Goal: Register for event/course

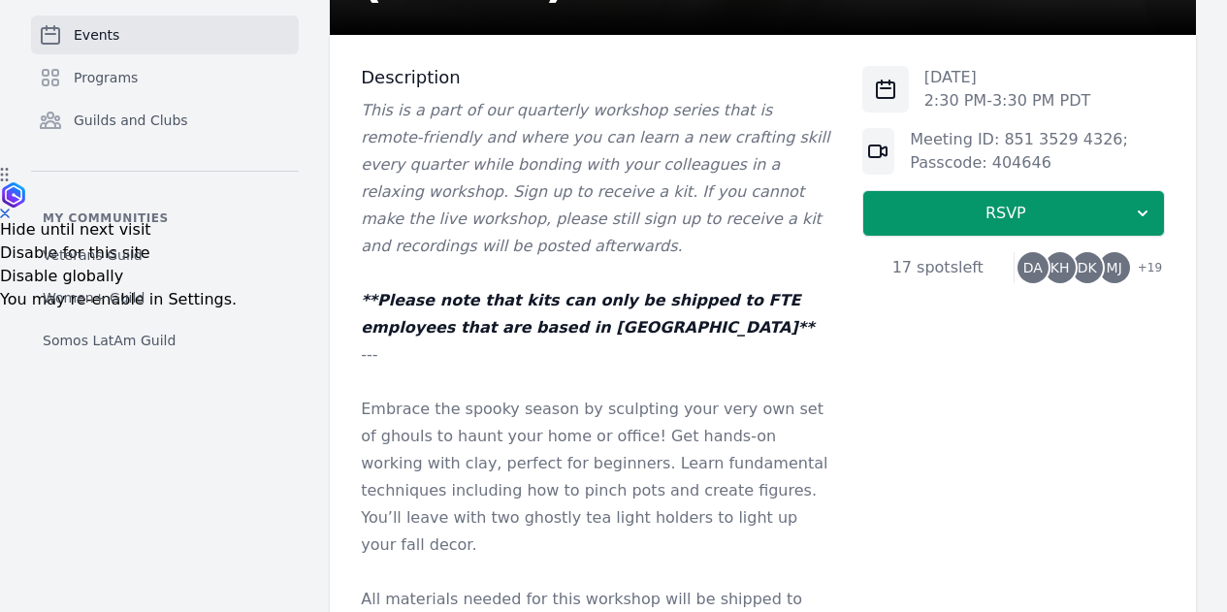
scroll to position [440, 0]
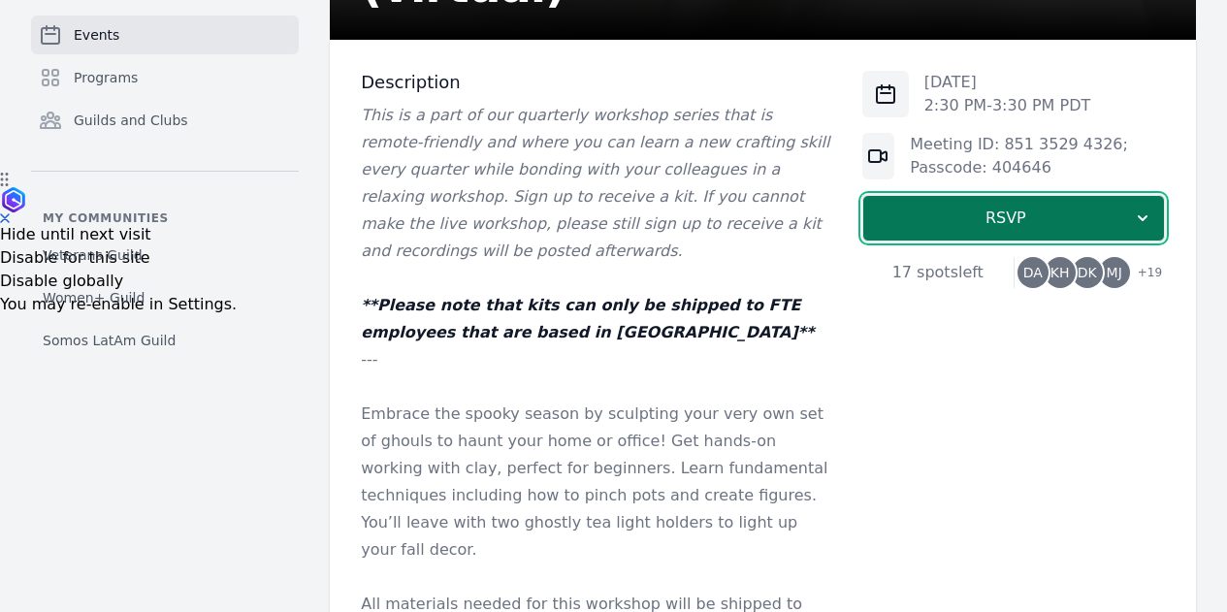
click at [1008, 202] on button "RSVP" at bounding box center [1014, 218] width 303 height 47
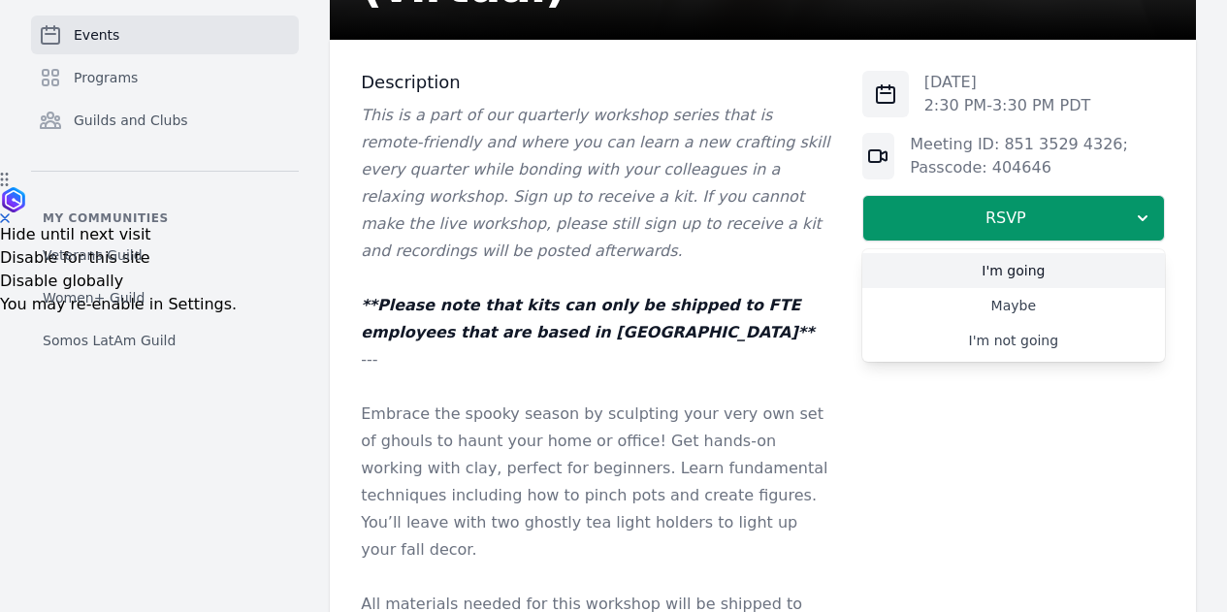
click at [995, 281] on link "I'm going" at bounding box center [1014, 270] width 303 height 35
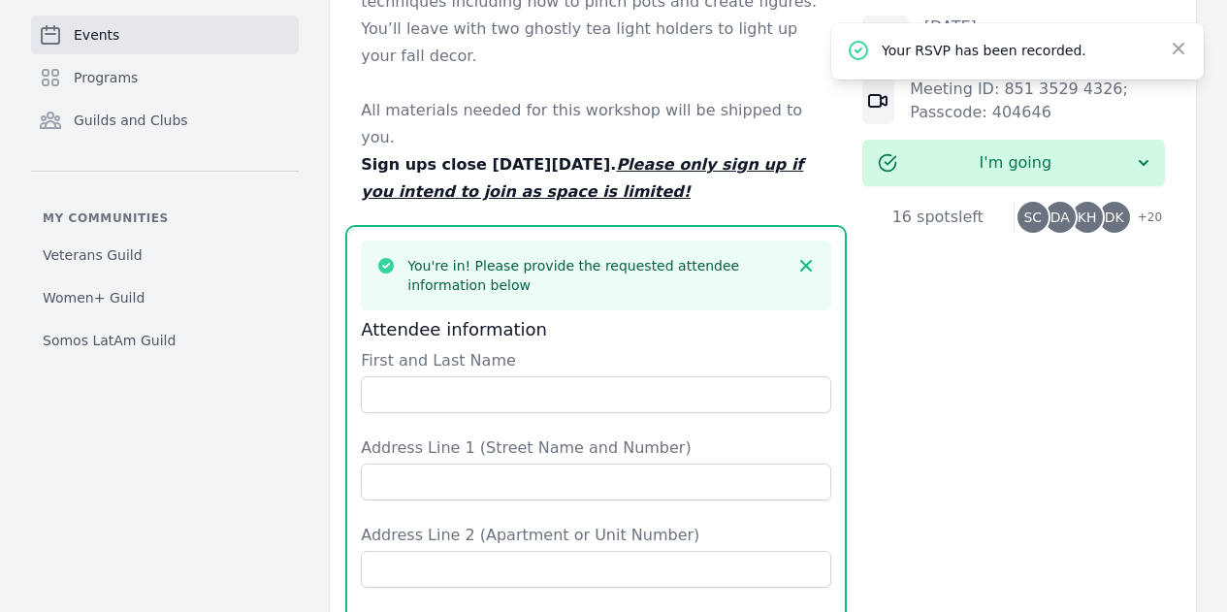
scroll to position [932, 0]
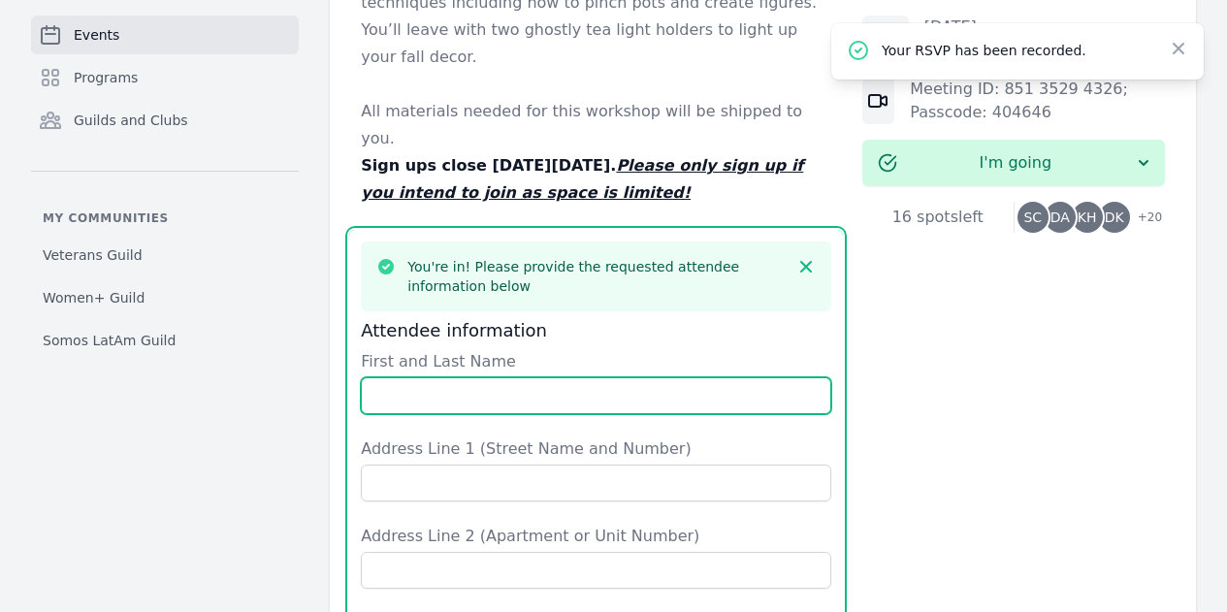
click at [533, 377] on input "First and Last Name" at bounding box center [596, 395] width 470 height 37
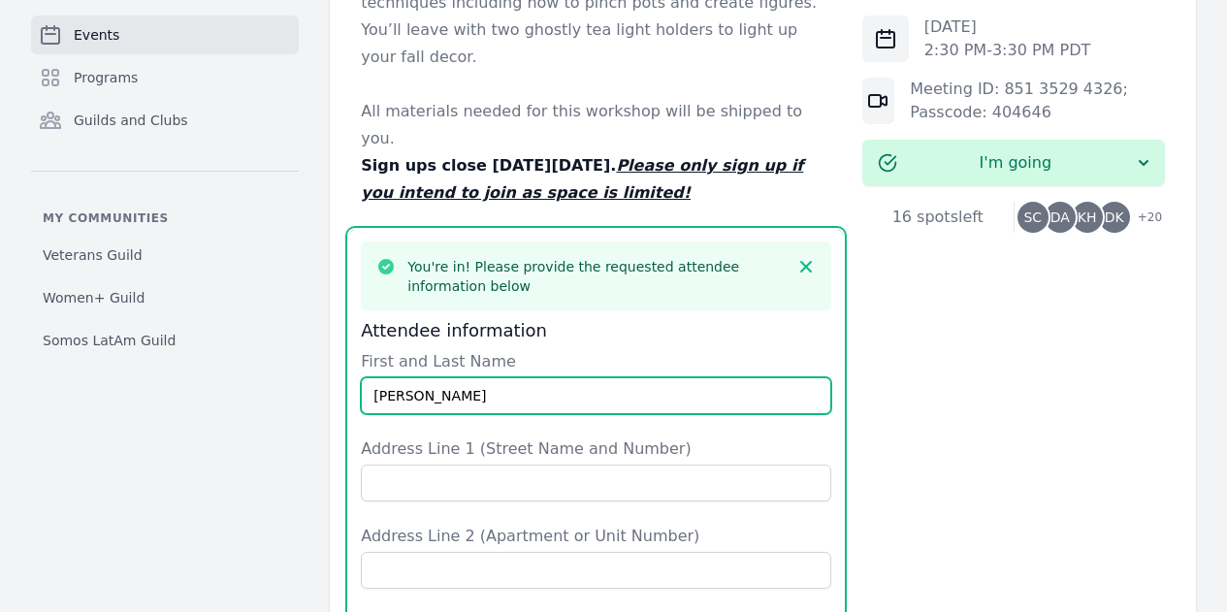
type input "[PERSON_NAME]"
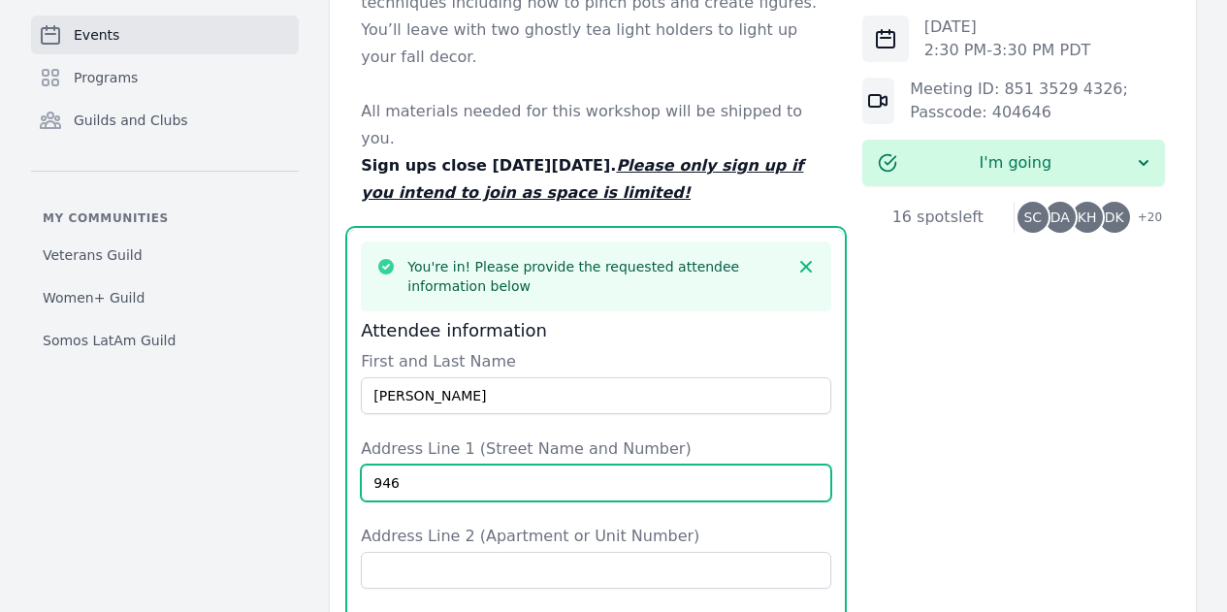
type input "946 [PERSON_NAME] Dr."
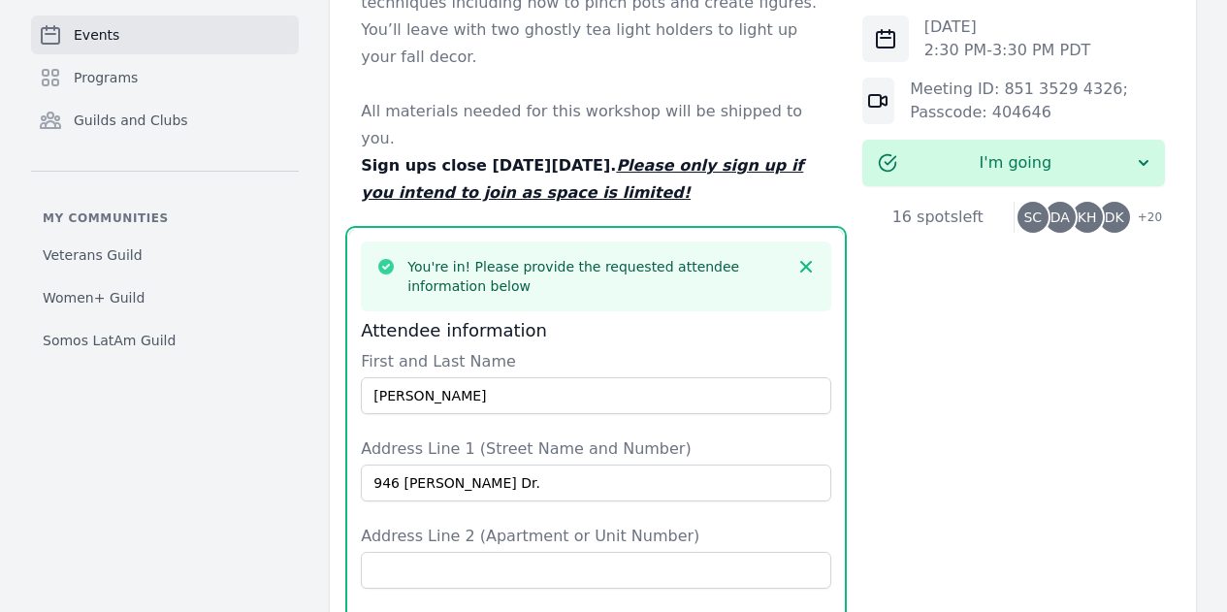
type input "San Leandro"
type input "CA"
type input "[GEOGRAPHIC_DATA]"
type input "94577"
type input "6509229193"
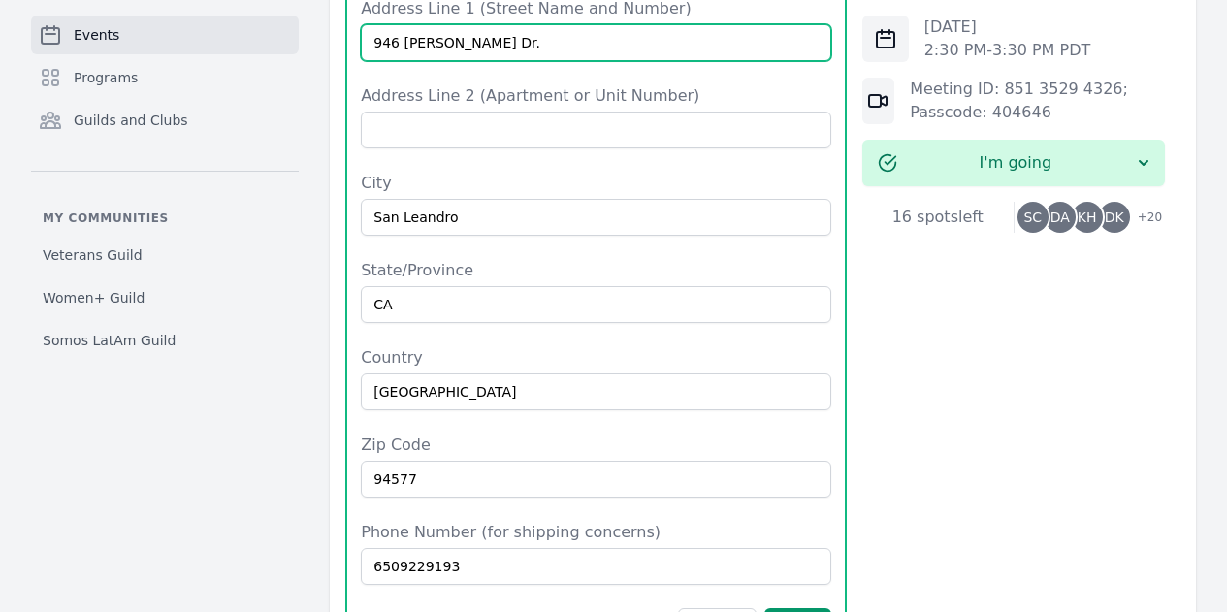
scroll to position [1382, 0]
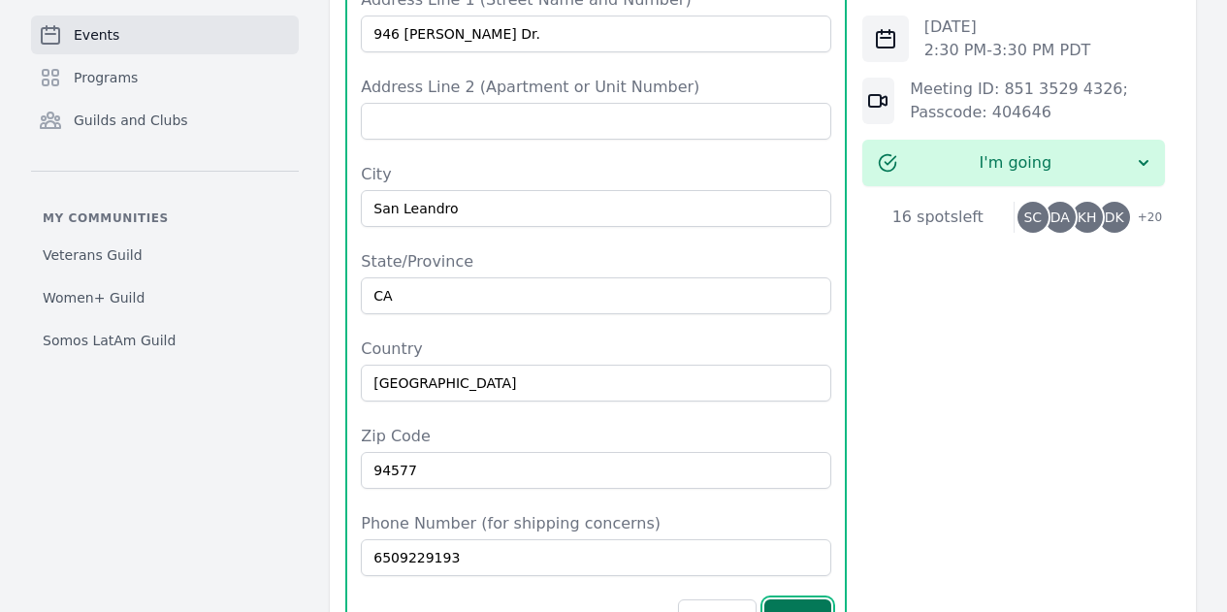
click at [769, 600] on button "Save" at bounding box center [798, 618] width 66 height 37
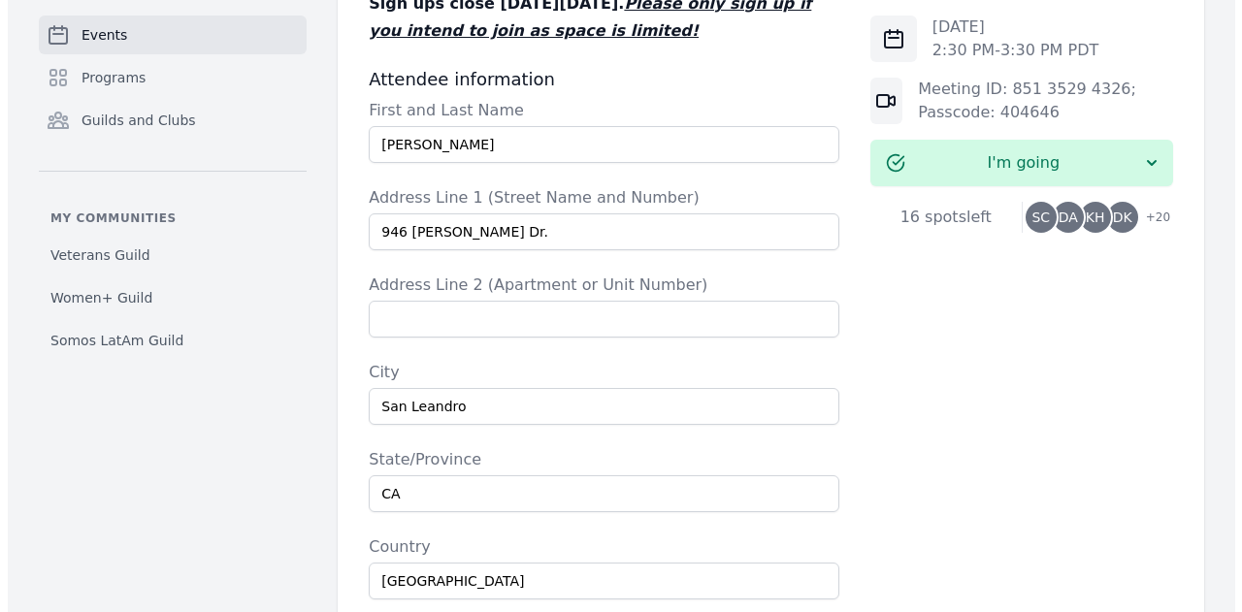
scroll to position [1097, 0]
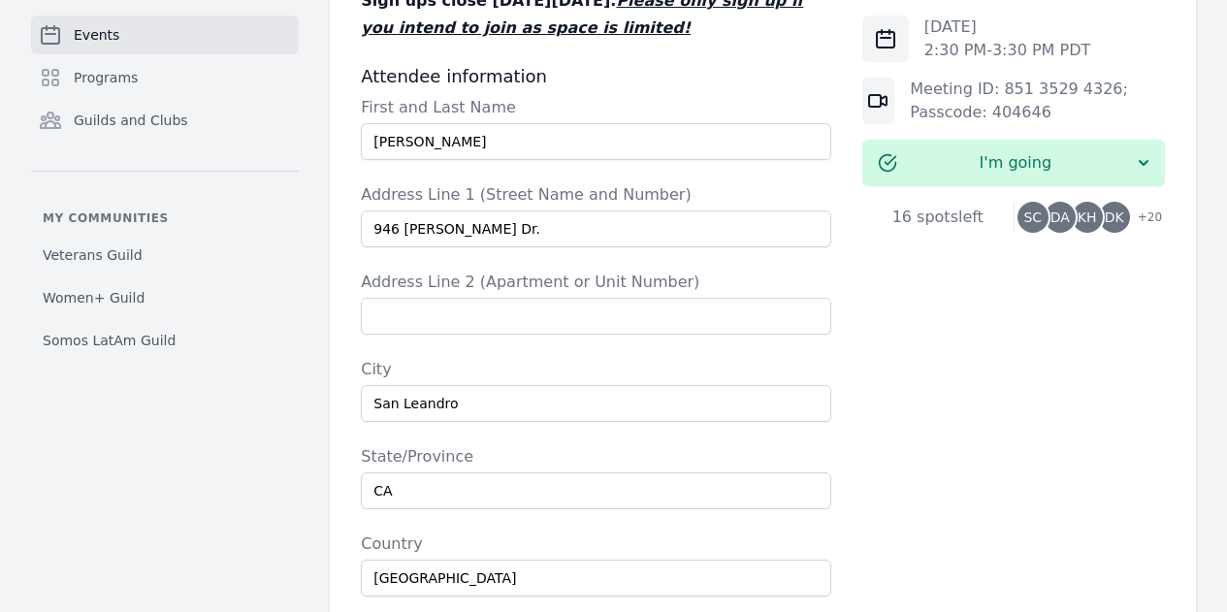
click at [1078, 220] on span "KH" at bounding box center [1087, 218] width 19 height 14
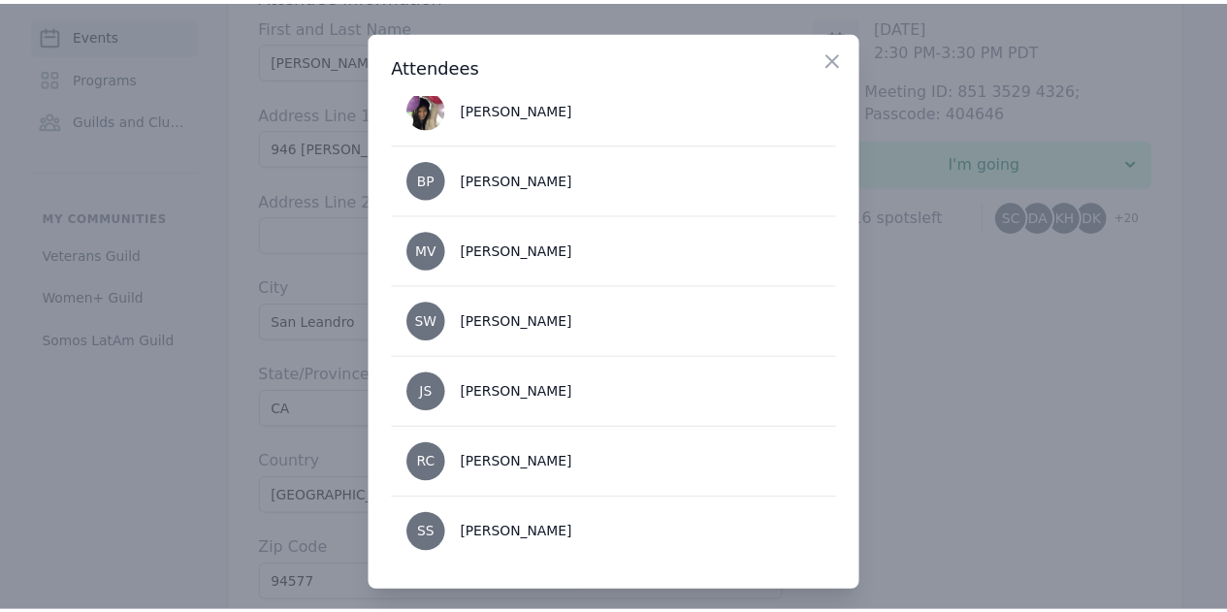
scroll to position [11, 0]
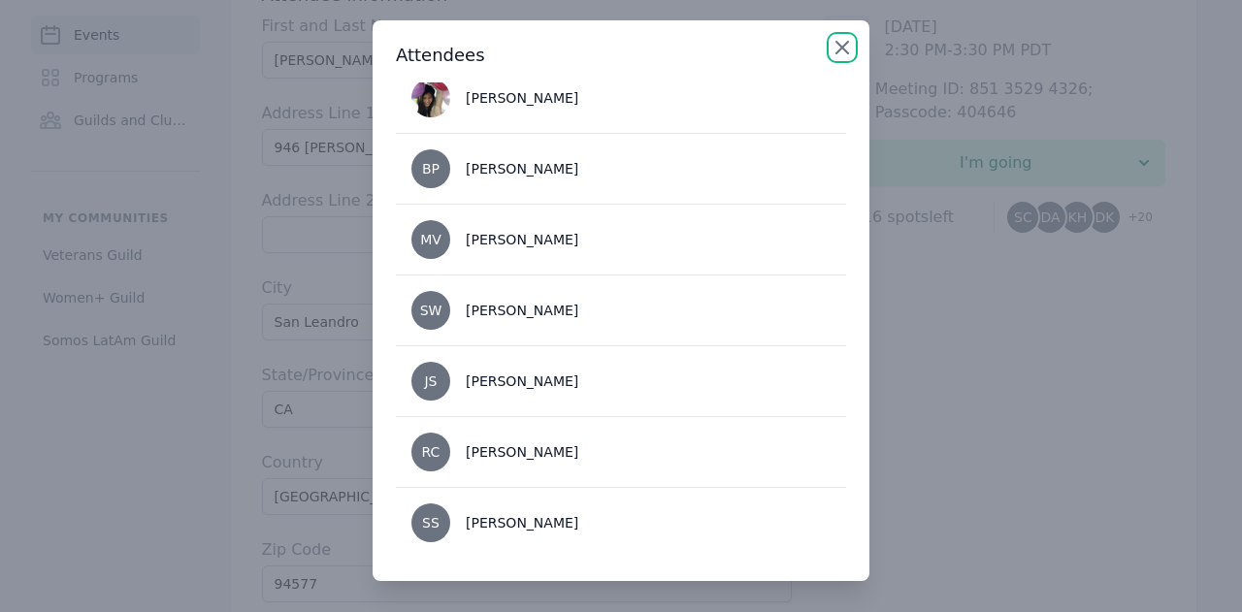
click at [836, 47] on icon "button" at bounding box center [842, 48] width 12 height 12
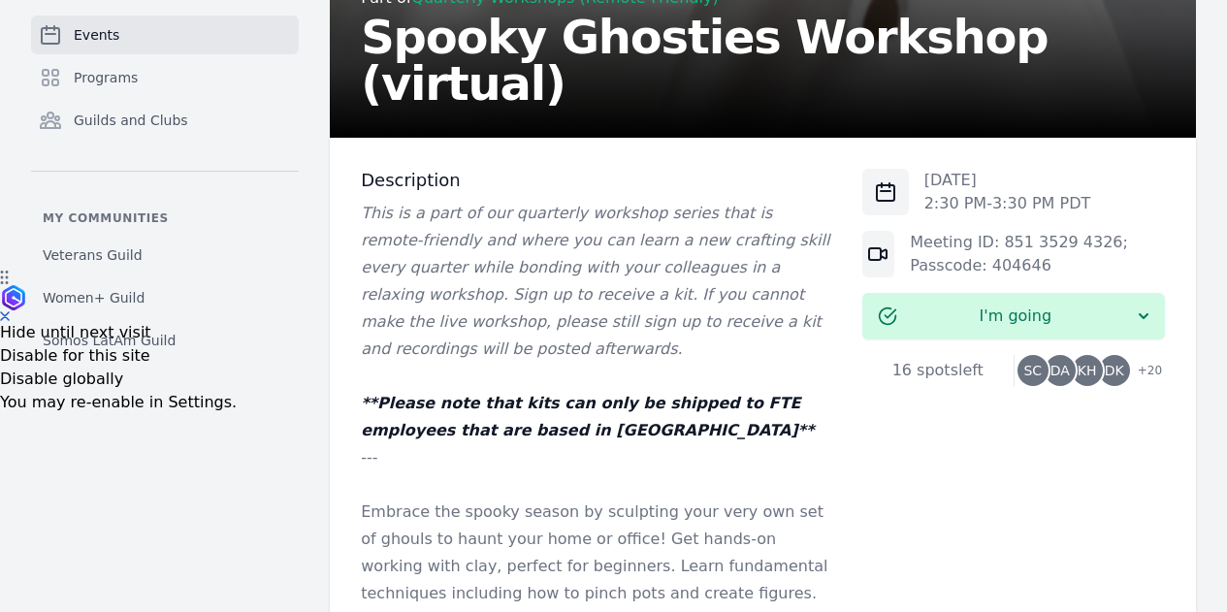
scroll to position [0, 0]
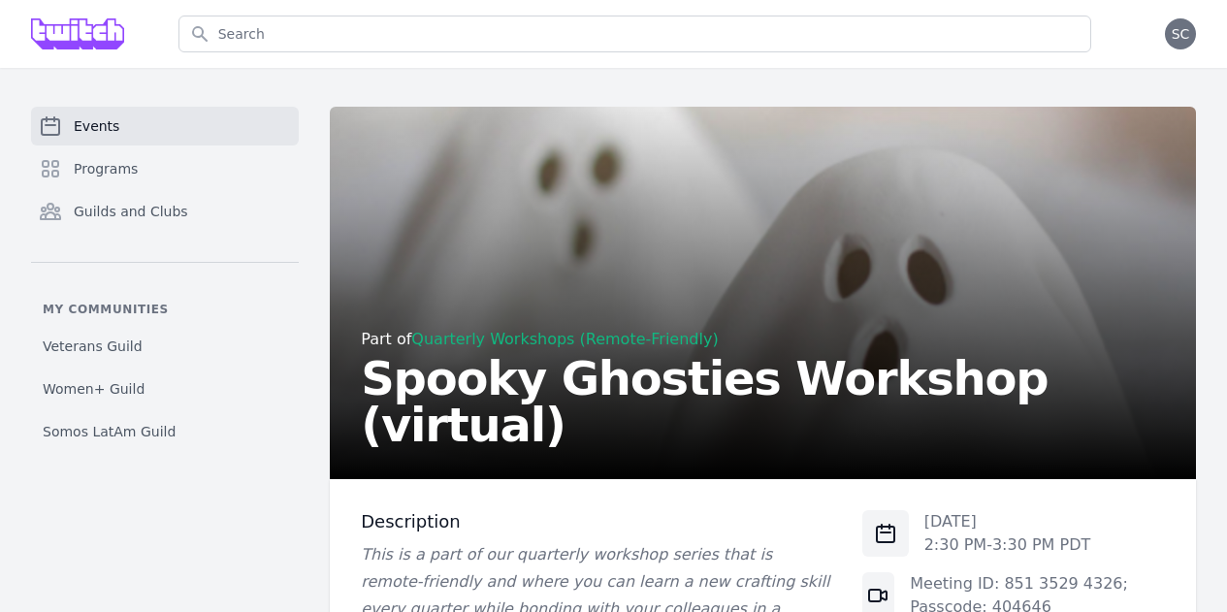
click at [82, 126] on span "Events" at bounding box center [97, 125] width 46 height 19
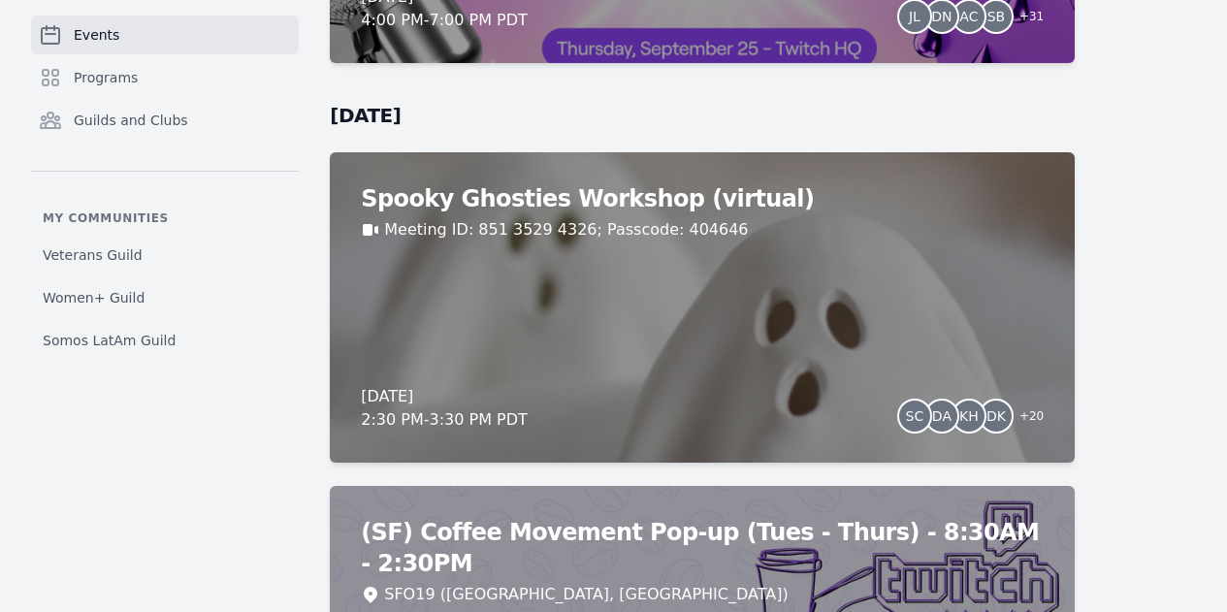
scroll to position [8526, 0]
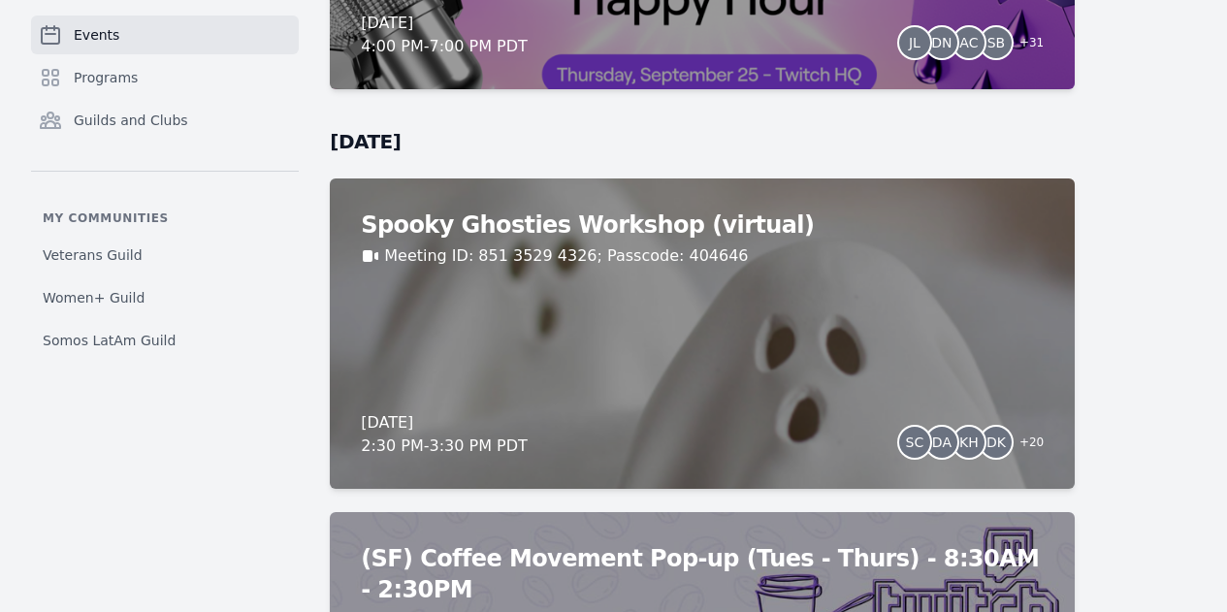
click at [488, 400] on div "Spooky Ghosties Workshop (virtual) Meeting ID: 851 3529 4326; Passcode: 404646 …" at bounding box center [702, 334] width 745 height 311
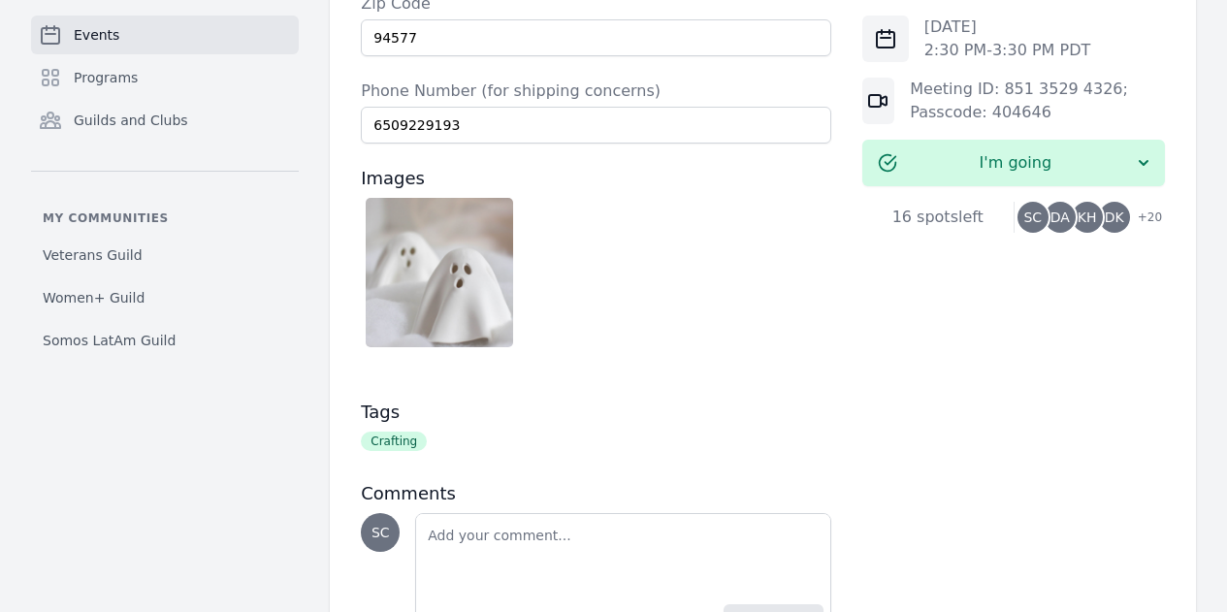
scroll to position [1726, 0]
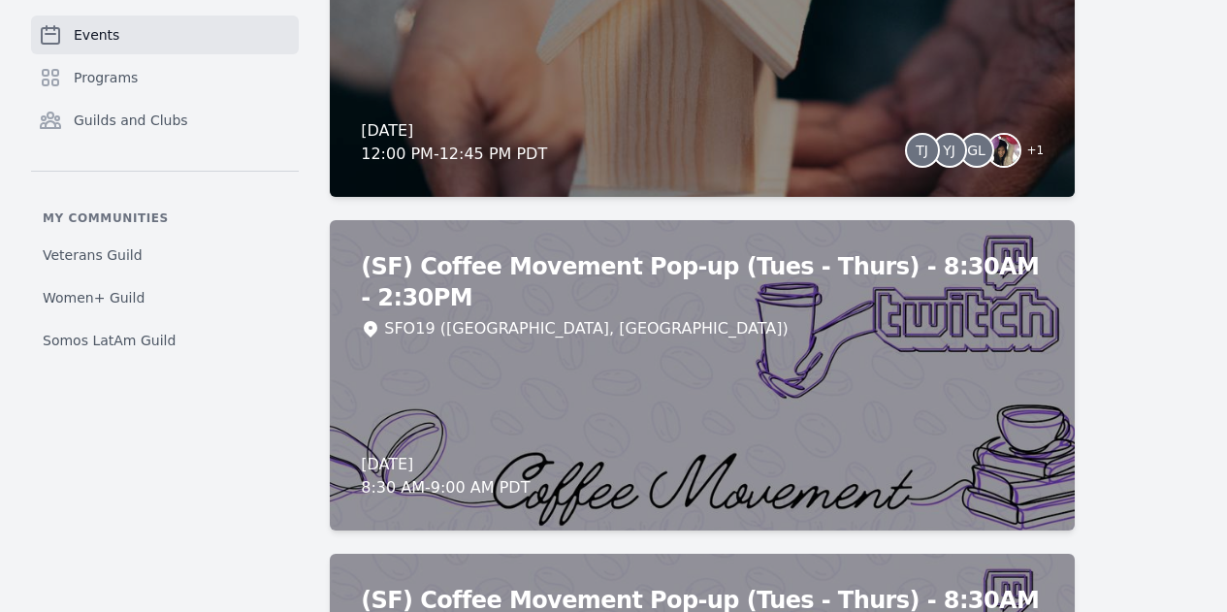
scroll to position [7085, 0]
